Goal: Feedback & Contribution: Submit feedback/report problem

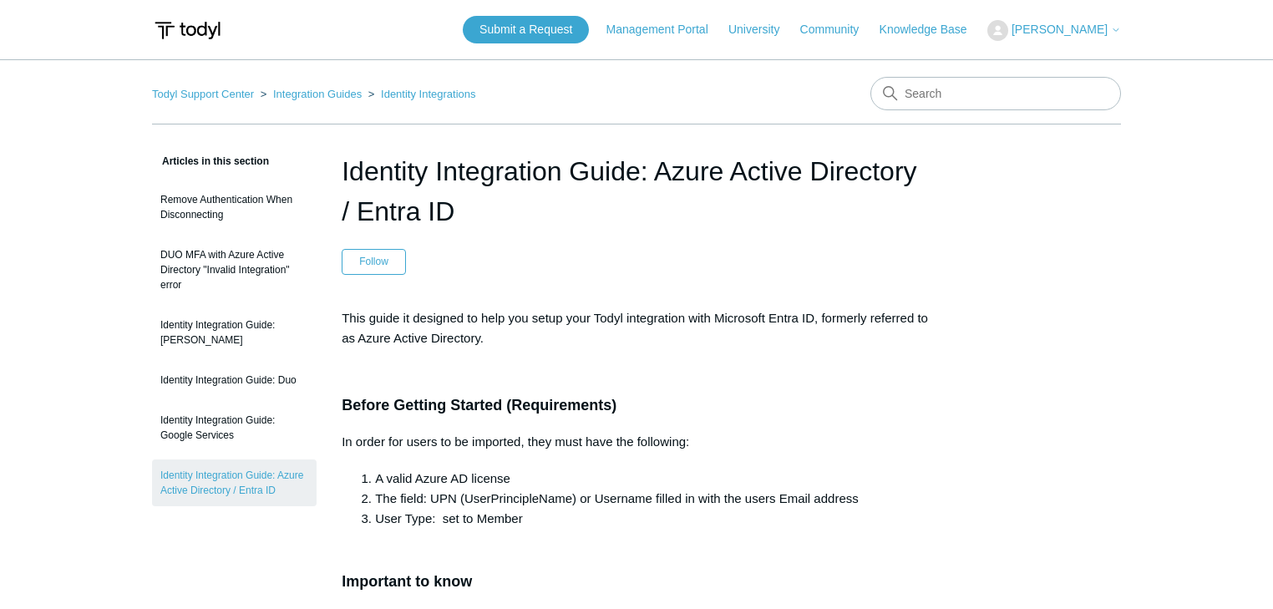
scroll to position [5749, 0]
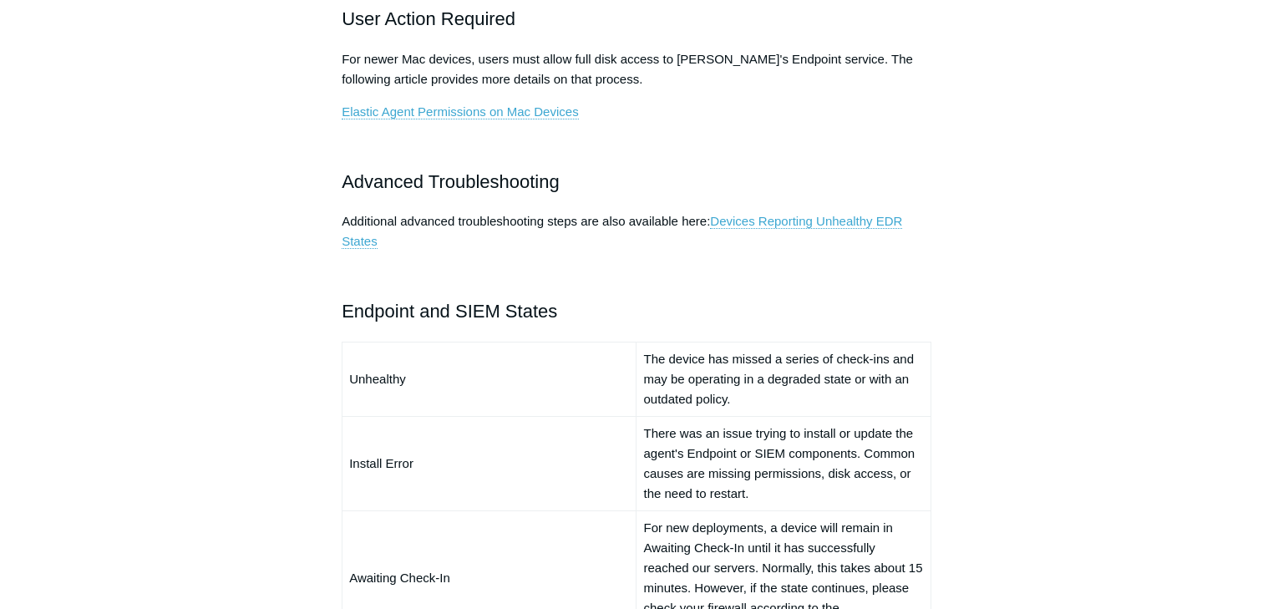
scroll to position [1203, 0]
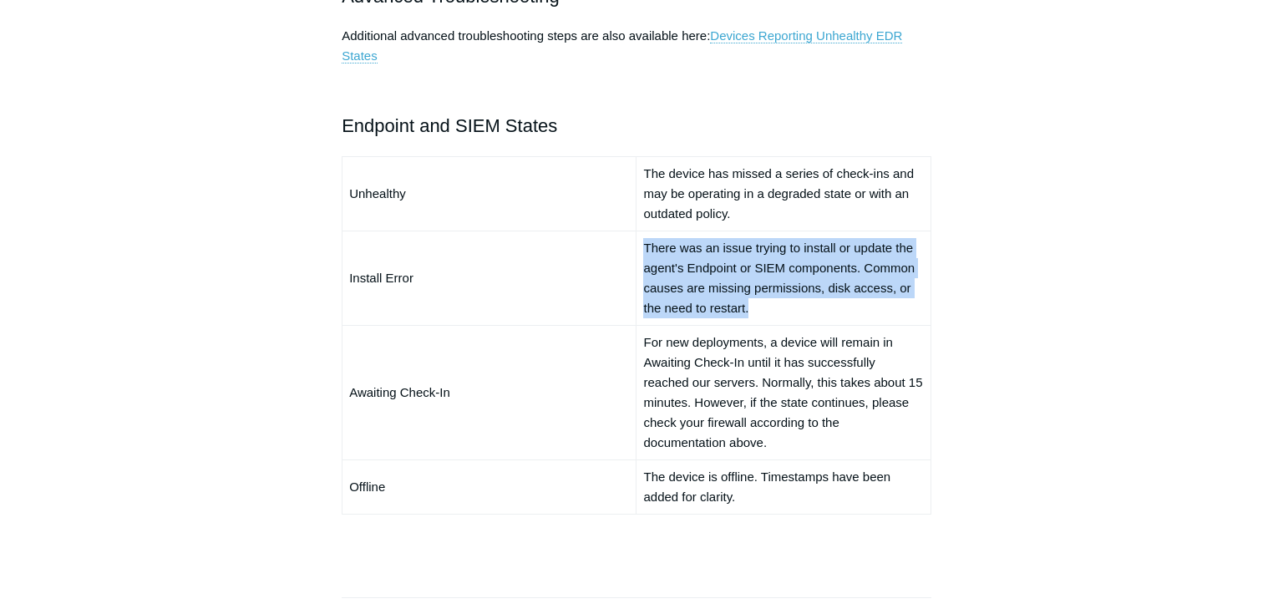
drag, startPoint x: 653, startPoint y: 246, endPoint x: 899, endPoint y: 299, distance: 252.2
click at [899, 299] on td "There was an issue trying to install or update the agent's Endpoint or SIEM com…" at bounding box center [784, 278] width 294 height 94
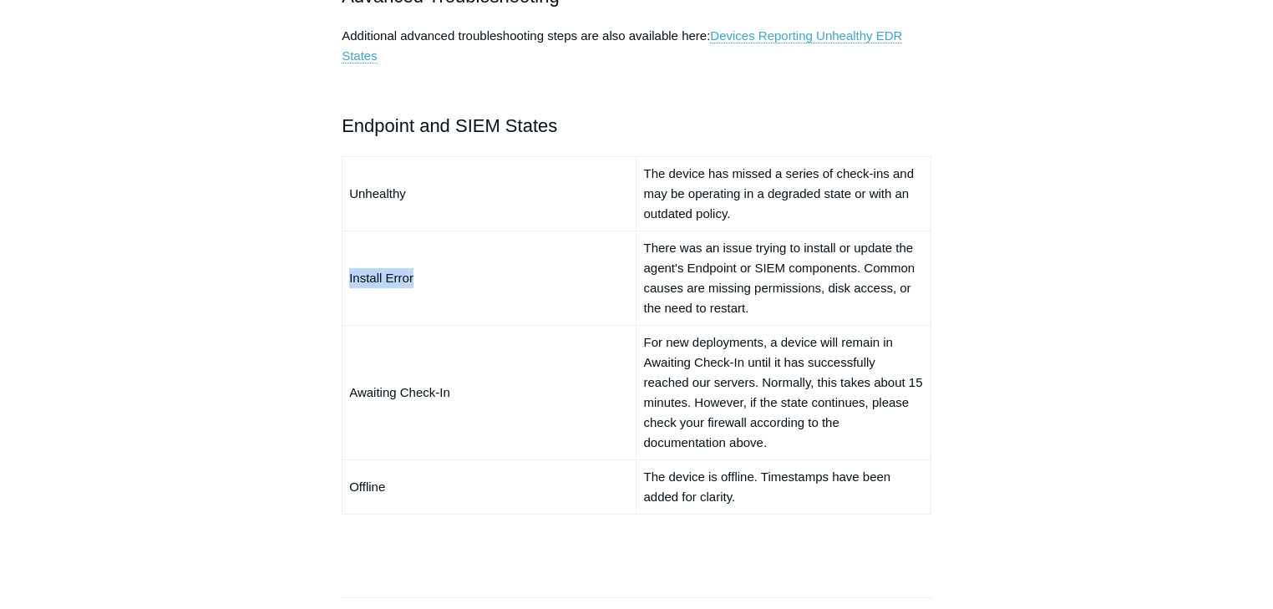
drag, startPoint x: 424, startPoint y: 277, endPoint x: 343, endPoint y: 284, distance: 82.2
click at [343, 284] on td "Install Error" at bounding box center [490, 278] width 294 height 94
copy td "Install Error"
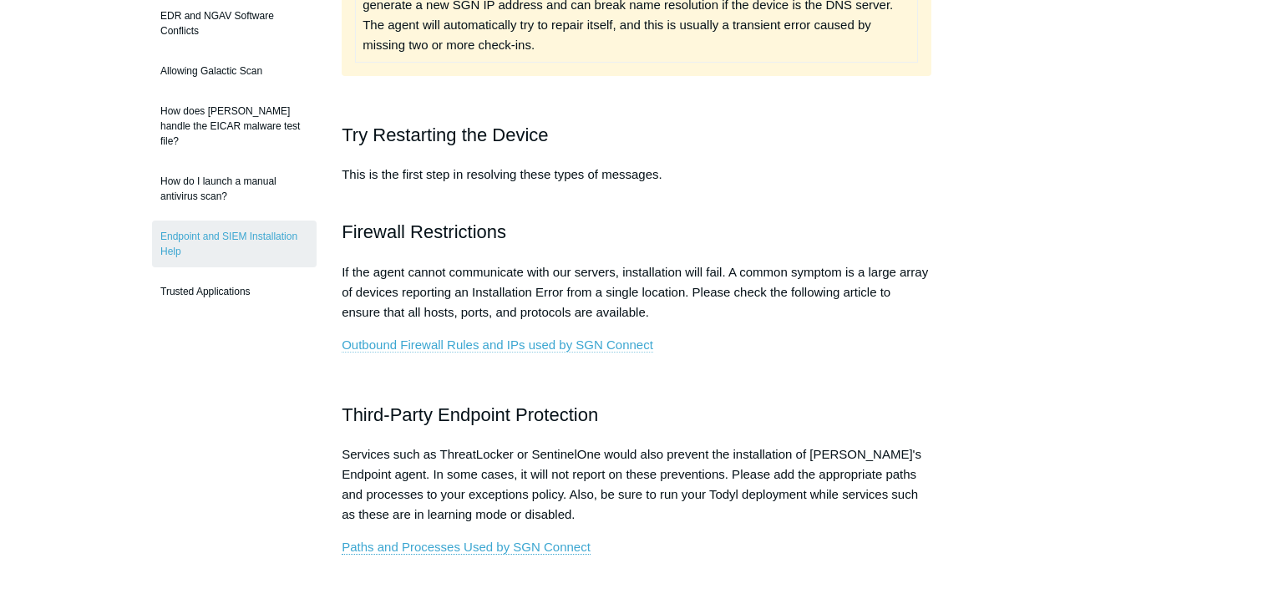
scroll to position [468, 0]
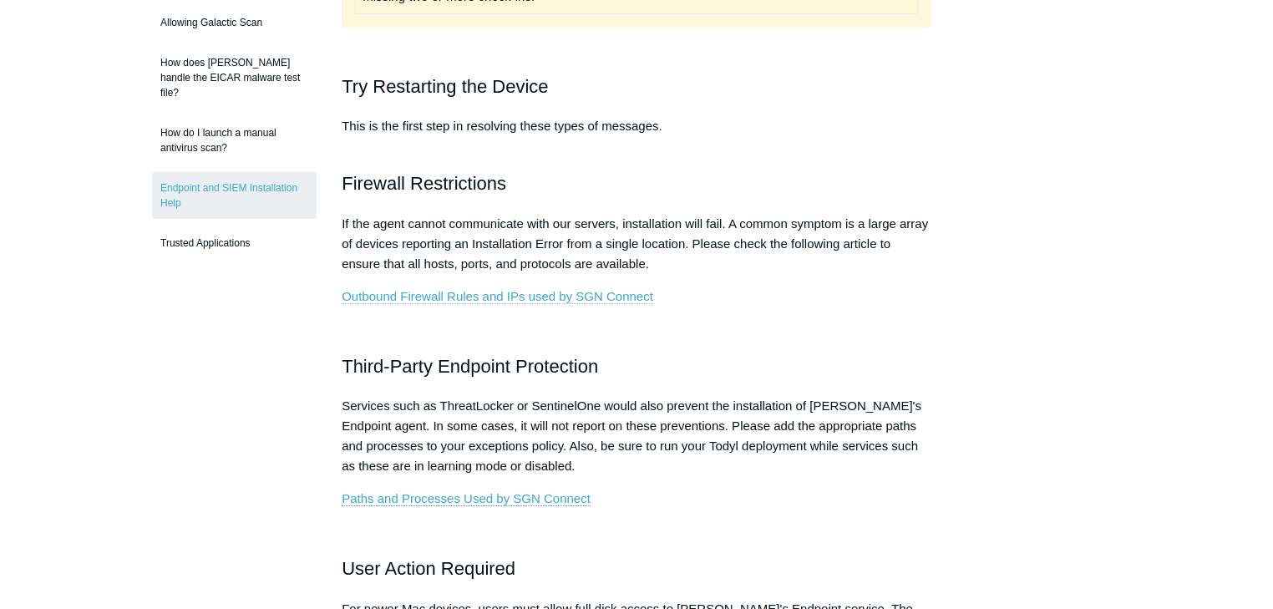
click at [463, 292] on link "Outbound Firewall Rules and IPs used by SGN Connect" at bounding box center [498, 296] width 312 height 15
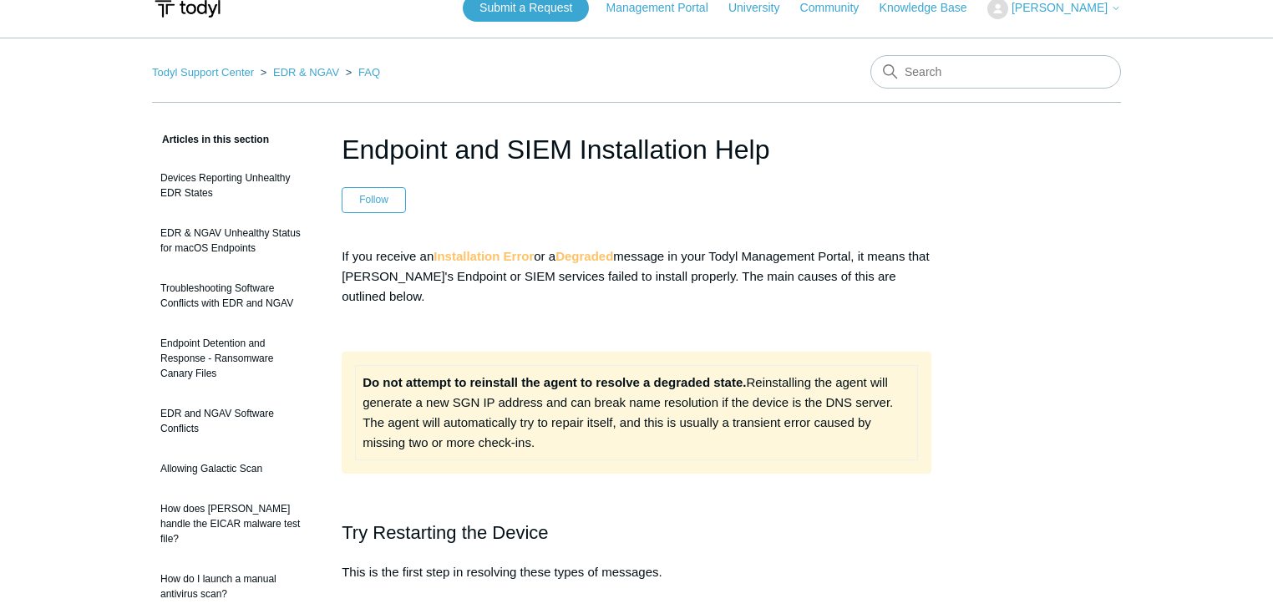
scroll to position [0, 0]
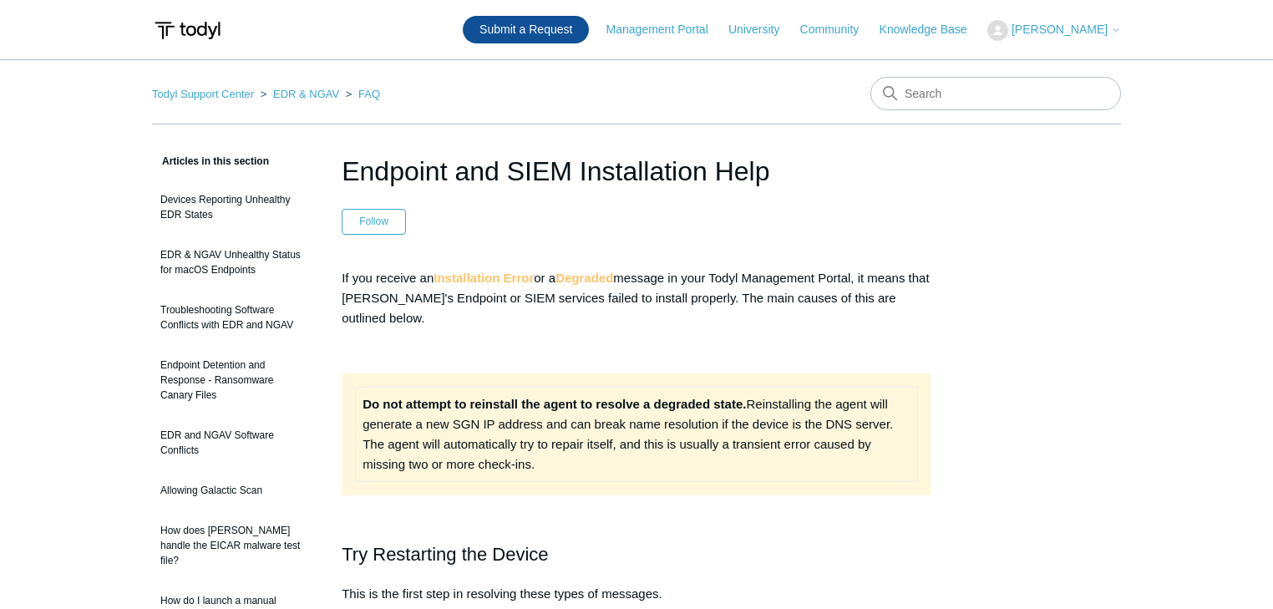
click at [539, 27] on link "Submit a Request" at bounding box center [526, 30] width 126 height 28
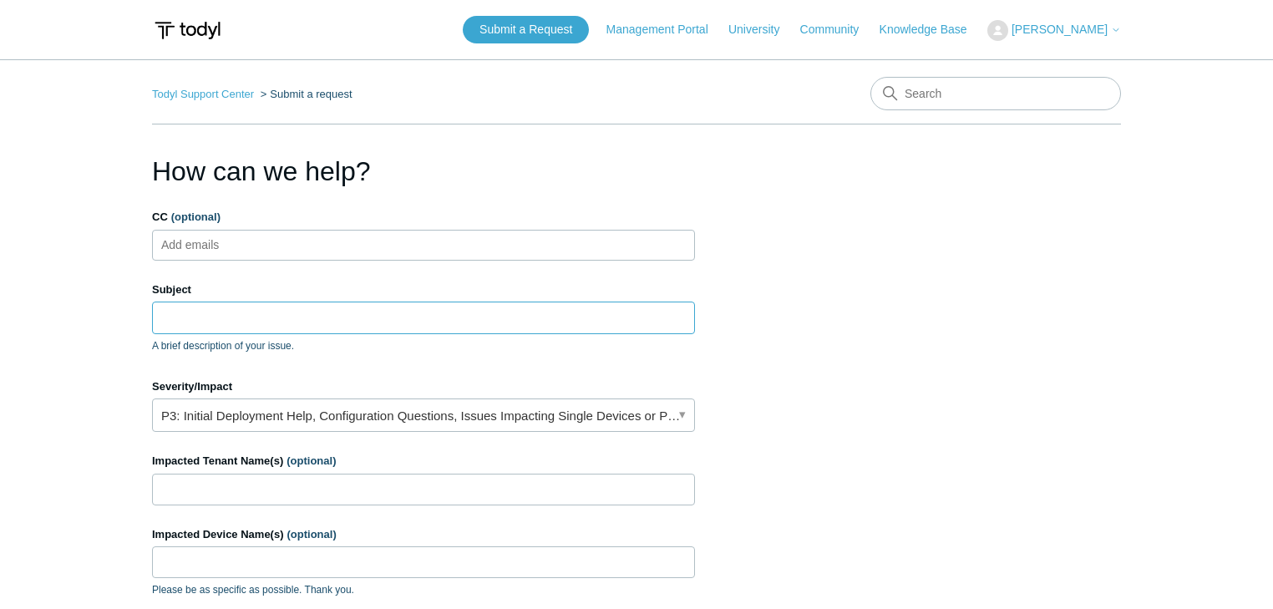
click at [195, 324] on input "Subject" at bounding box center [423, 318] width 543 height 32
drag, startPoint x: 191, startPoint y: 320, endPoint x: 195, endPoint y: 303, distance: 17.0
click at [191, 319] on input "Subject" at bounding box center [423, 318] width 543 height 32
paste input "Devices with Install Error status"
type input "Devices with Install Error status"
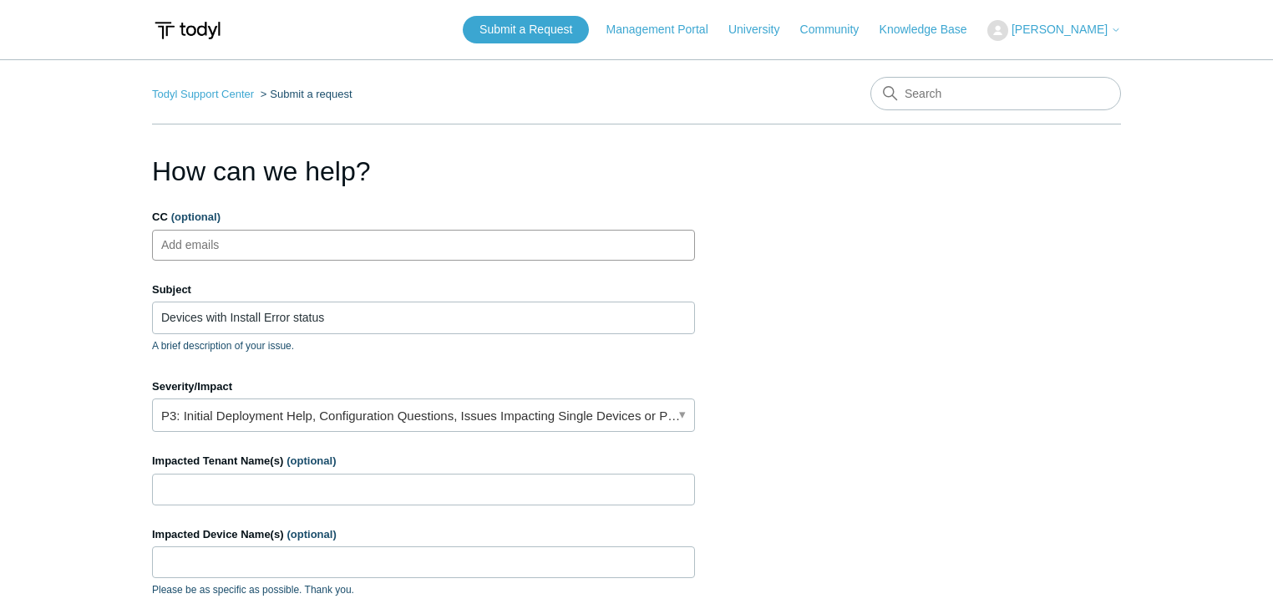
click at [204, 240] on input "CC (optional)" at bounding box center [204, 244] width 99 height 25
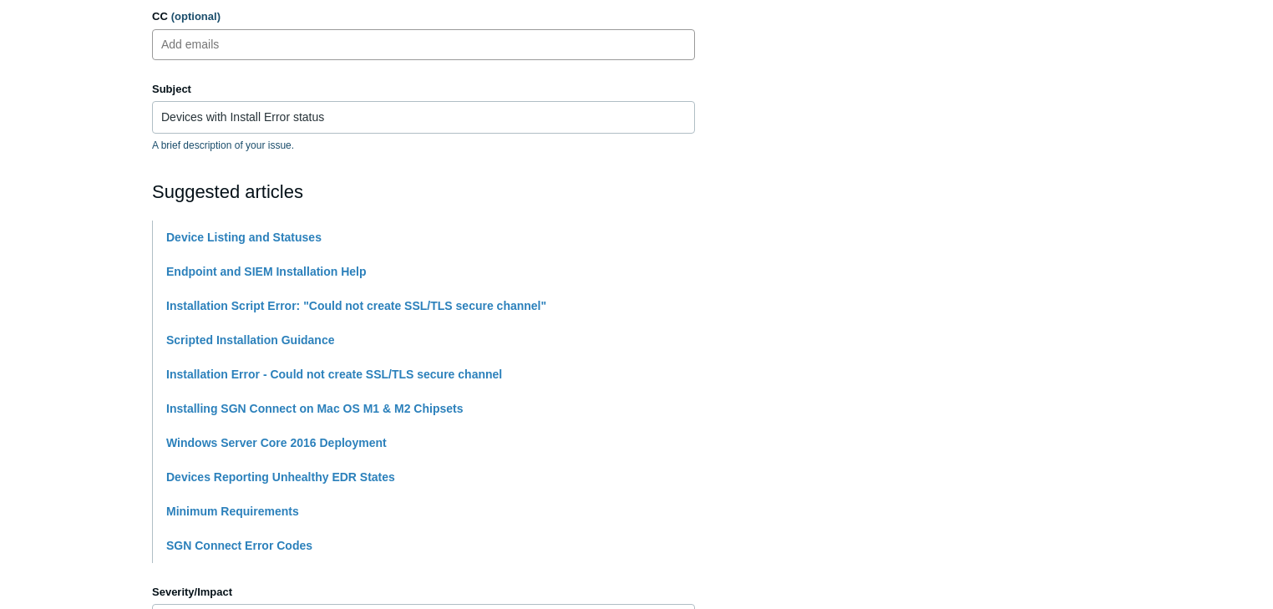
click at [1011, 157] on section "How can we help? CC (optional) Add emails Subject Devices with Install Error st…" at bounding box center [636, 539] width 969 height 1176
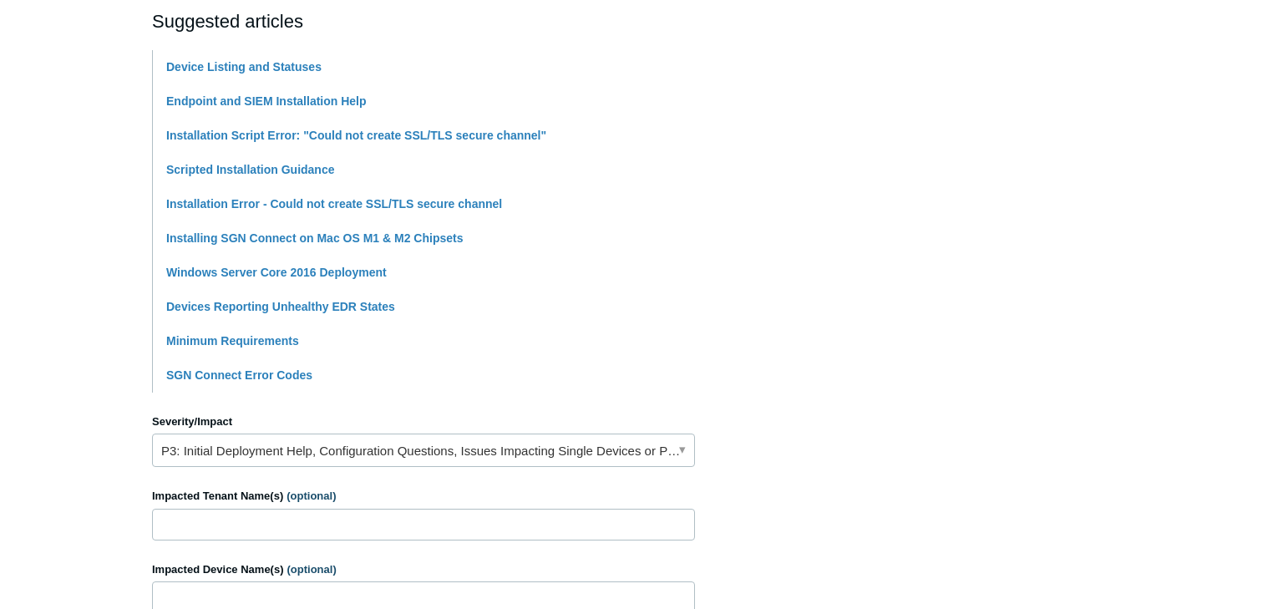
scroll to position [401, 0]
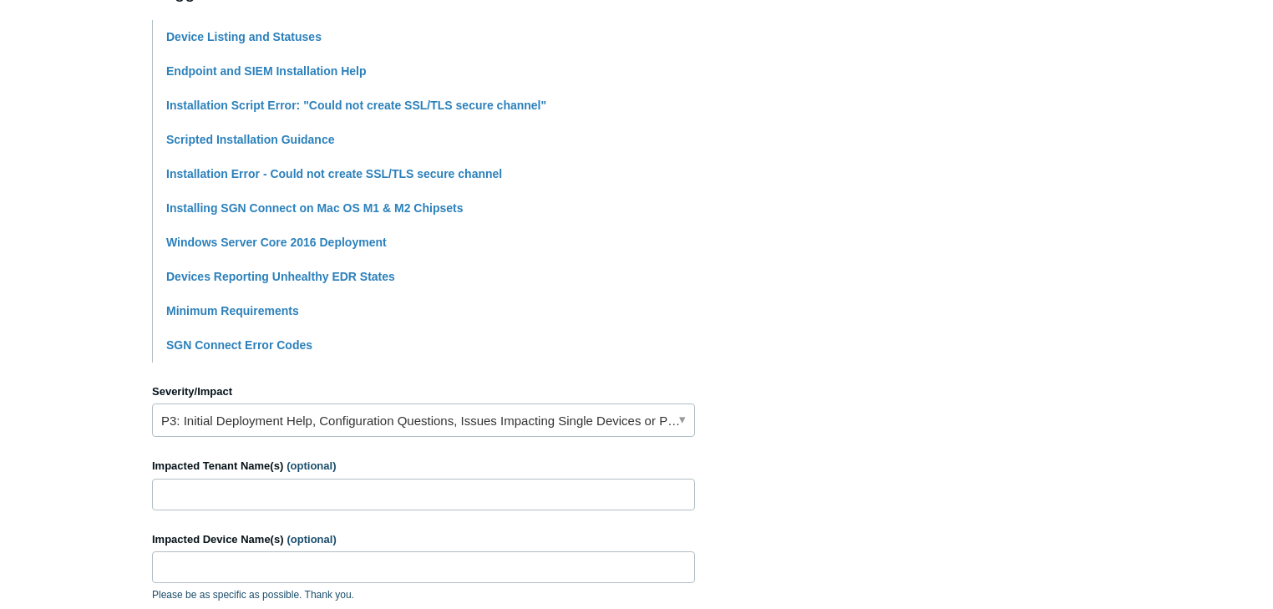
click at [1140, 294] on main "Todyl Support Center Submit a request How can we help? CC (optional) Add emails…" at bounding box center [636, 292] width 1273 height 1268
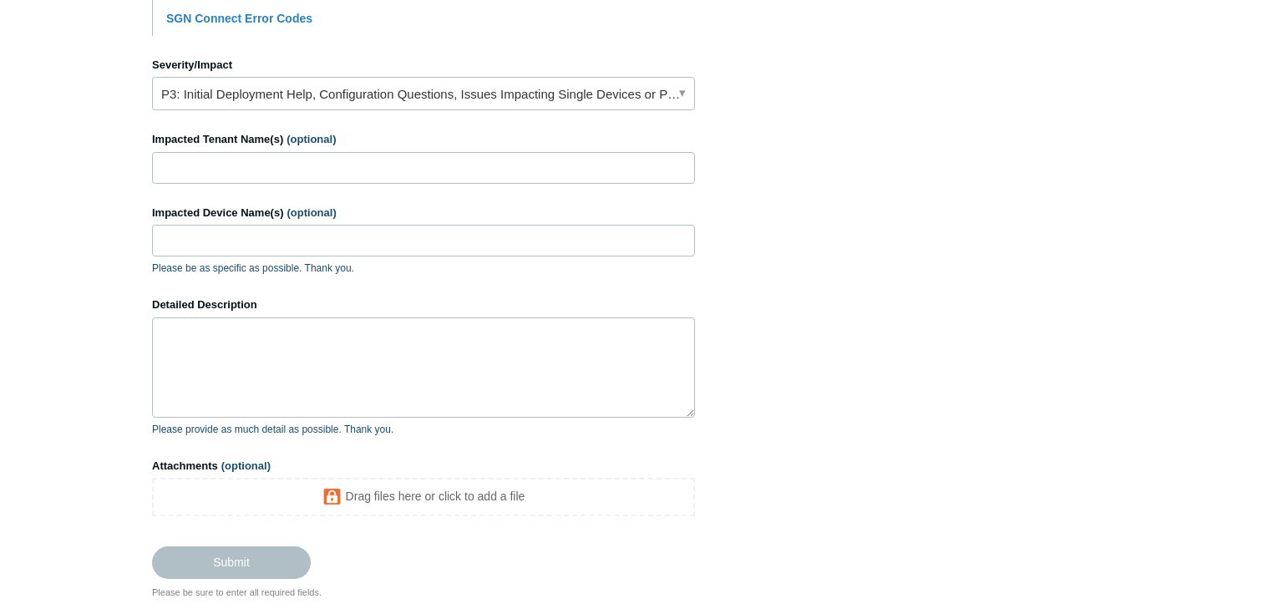
scroll to position [802, 0]
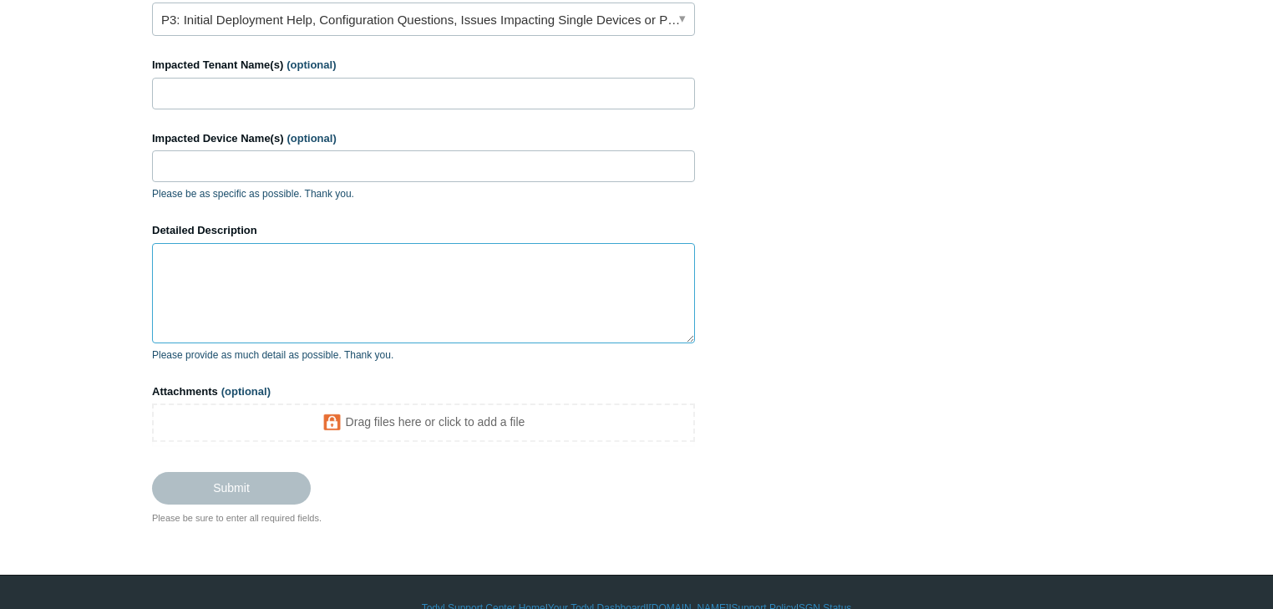
click at [204, 263] on textarea "Detailed Description" at bounding box center [423, 293] width 543 height 100
paste textarea "Hello Todyl, Im working with third party firewall vendor trying to get Todyl co…"
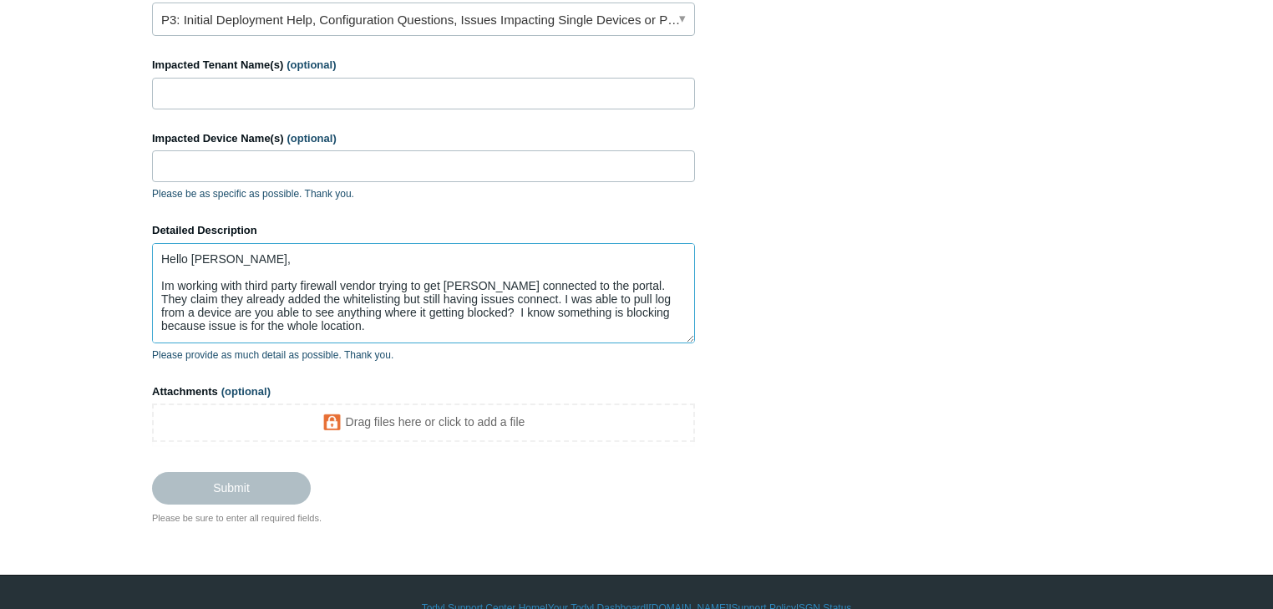
scroll to position [110, 0]
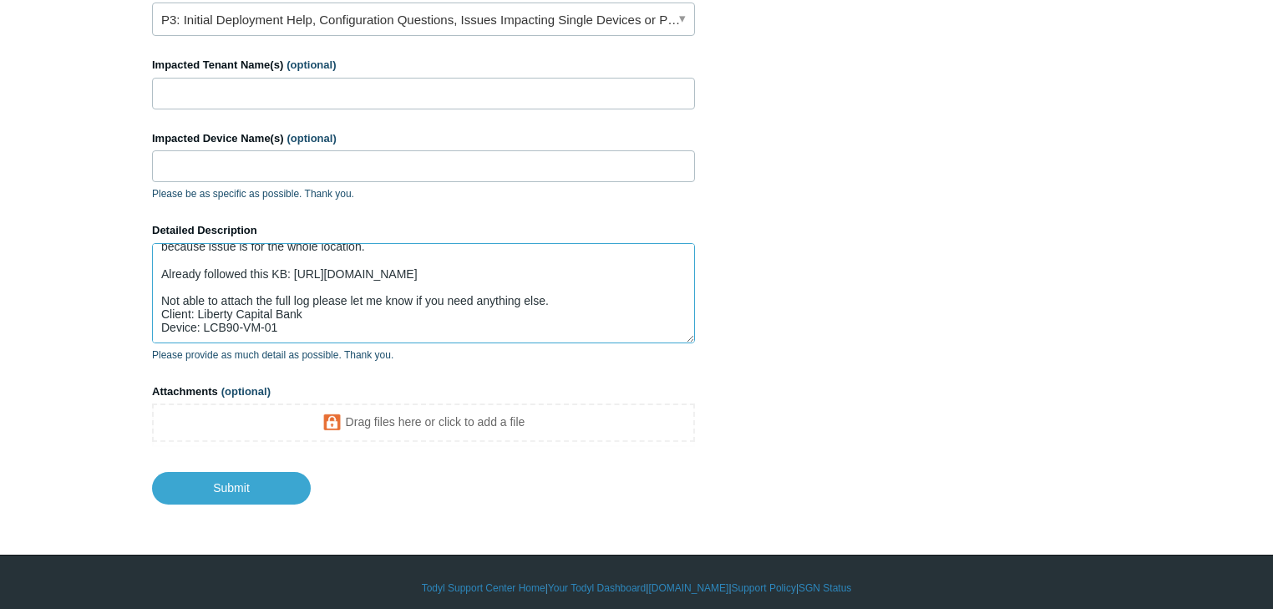
type textarea "Hello Todyl, Im working with third party firewall vendor trying to get Todyl co…"
click at [214, 95] on input "Impacted Tenant Name(s) (optional)" at bounding box center [423, 94] width 543 height 32
type input "Liberty Capital Bank"
click at [206, 155] on input "Impacted Device Name(s) (optional)" at bounding box center [423, 166] width 543 height 32
click at [185, 314] on textarea "Hello Todyl, Im working with third party firewall vendor trying to get Todyl co…" at bounding box center [423, 293] width 543 height 100
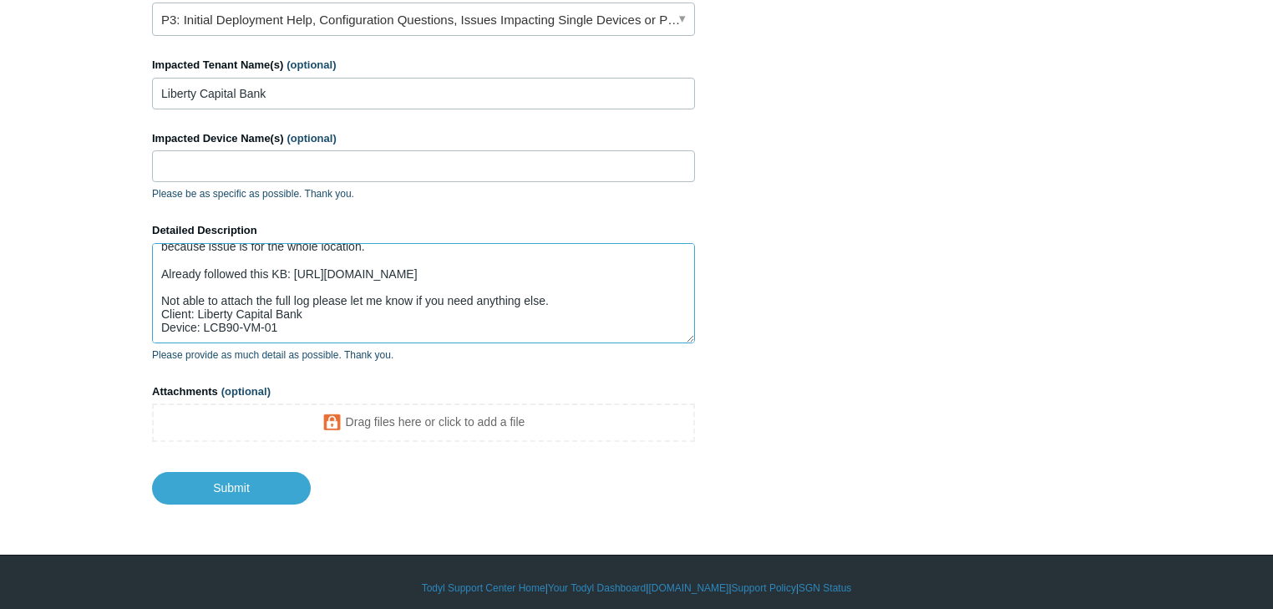
drag, startPoint x: 276, startPoint y: 306, endPoint x: 201, endPoint y: 305, distance: 75.2
click at [201, 305] on textarea "Hello Todyl, Im working with third party firewall vendor trying to get Todyl co…" at bounding box center [423, 293] width 543 height 100
click at [201, 164] on input "Impacted Device Name(s) (optional)" at bounding box center [423, 166] width 543 height 32
paste input "LCB90-VM-01"
type input "LCB90-VM-01"
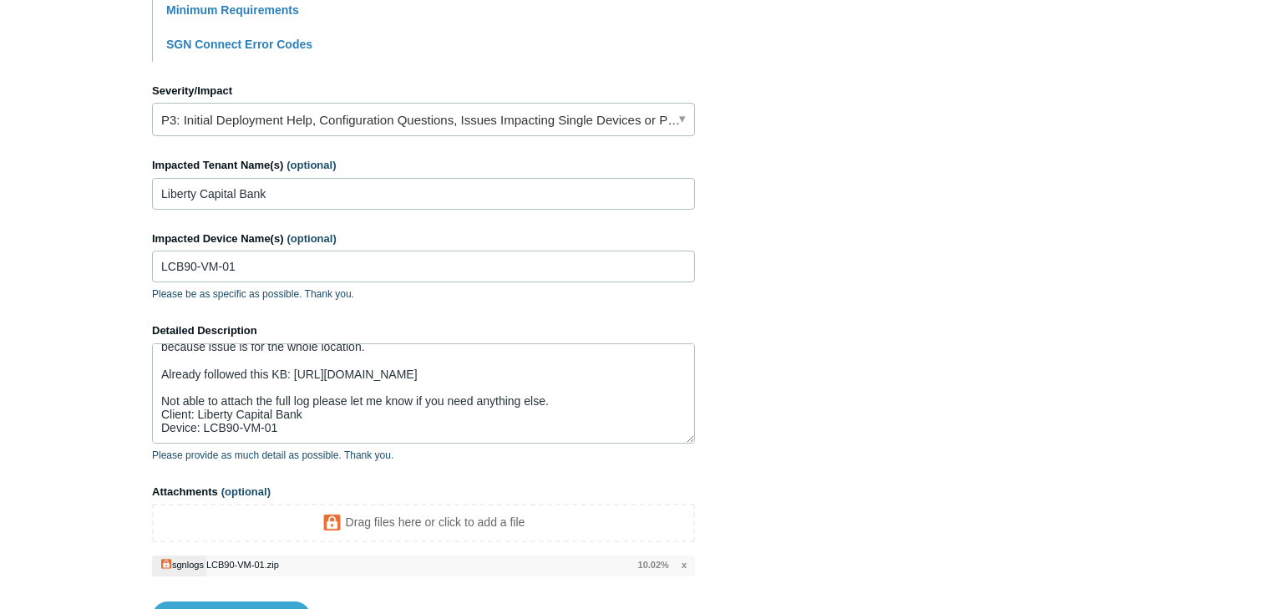
scroll to position [802, 0]
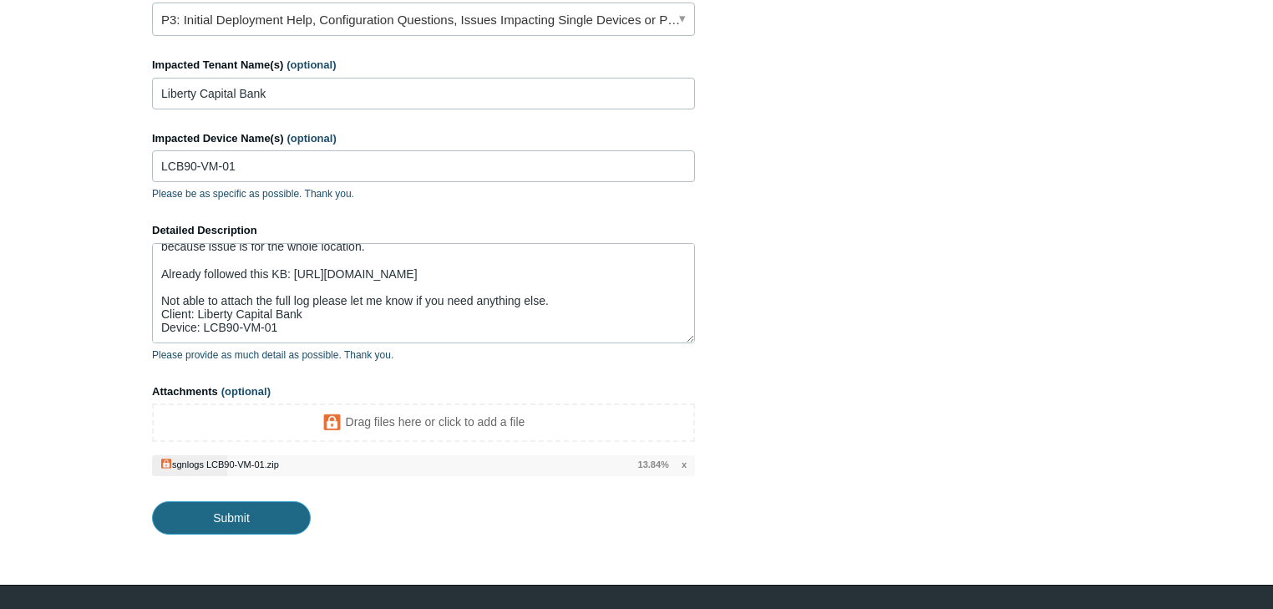
click at [264, 526] on input "Submit" at bounding box center [231, 517] width 159 height 33
click at [277, 521] on input "Submit" at bounding box center [231, 517] width 159 height 33
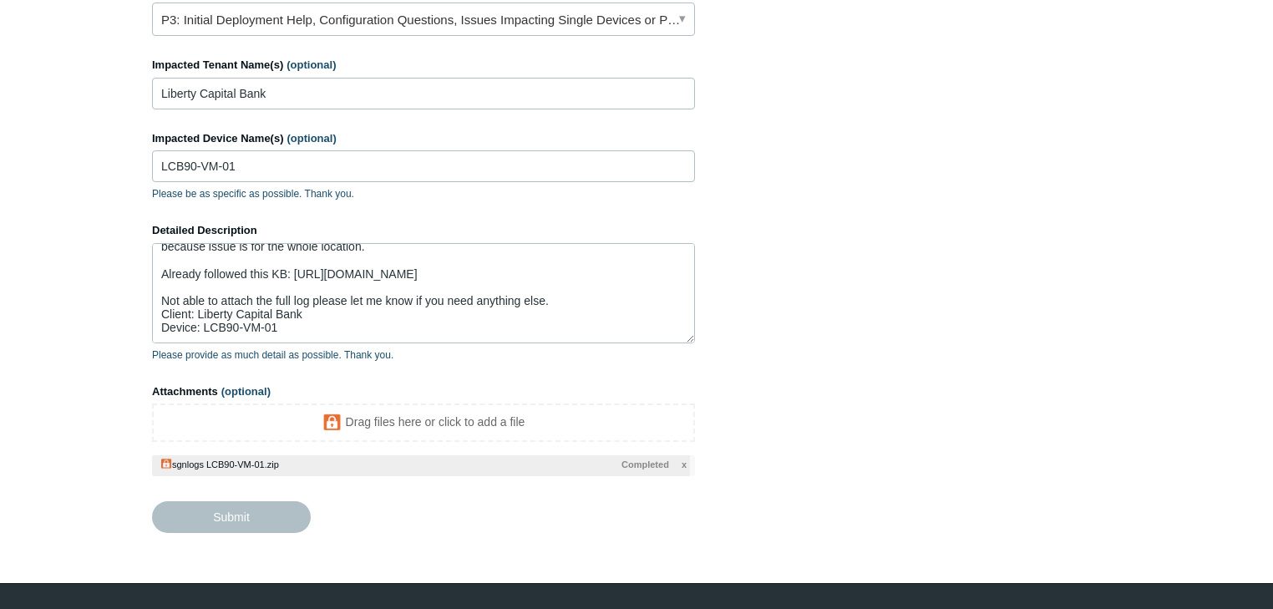
type textarea "Hello Todyl, Im working with third party firewall vendor trying to get Todyl co…"
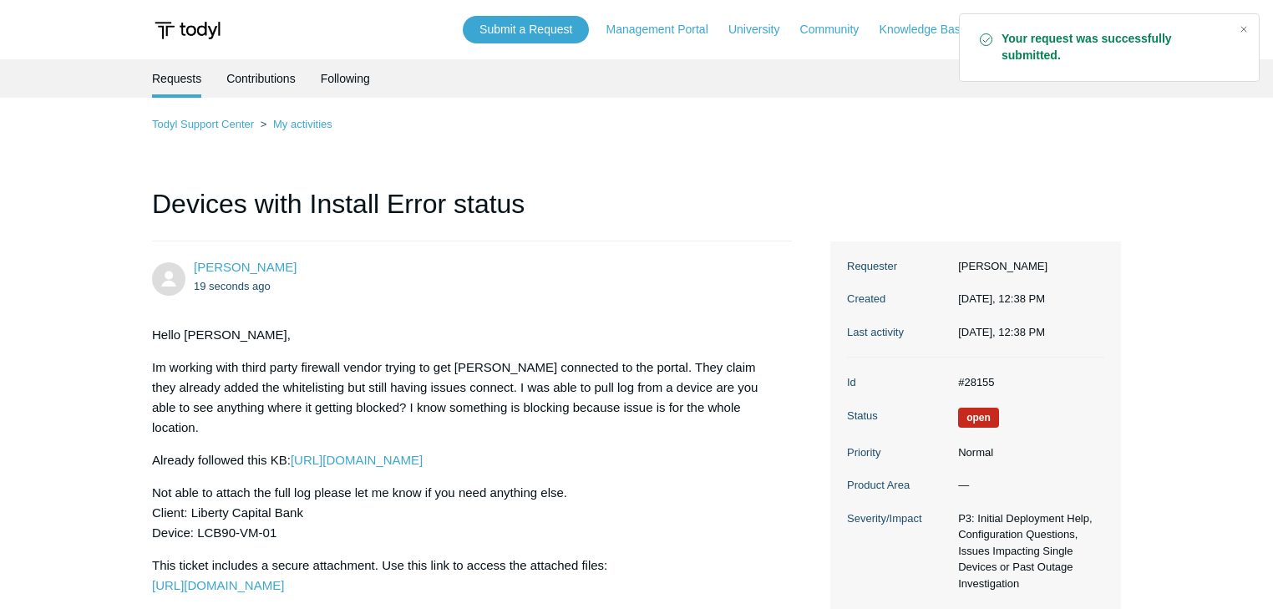
click at [979, 382] on dd "#28155" at bounding box center [1027, 382] width 155 height 17
copy dd "28155"
